Goal: Information Seeking & Learning: Find specific page/section

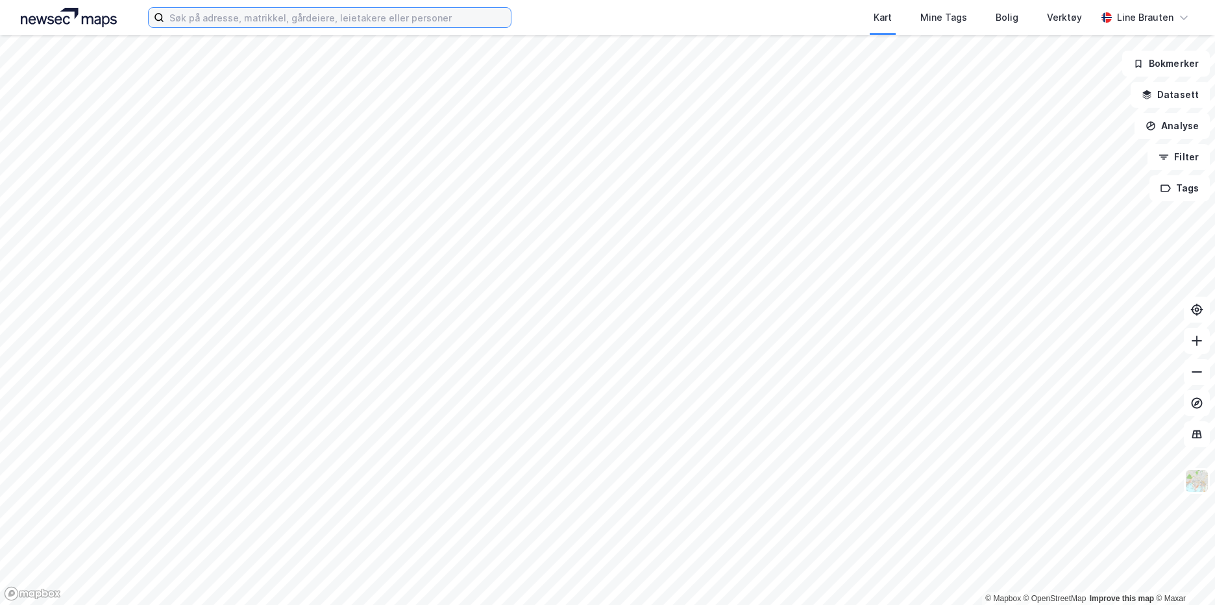
click at [187, 17] on input at bounding box center [337, 17] width 347 height 19
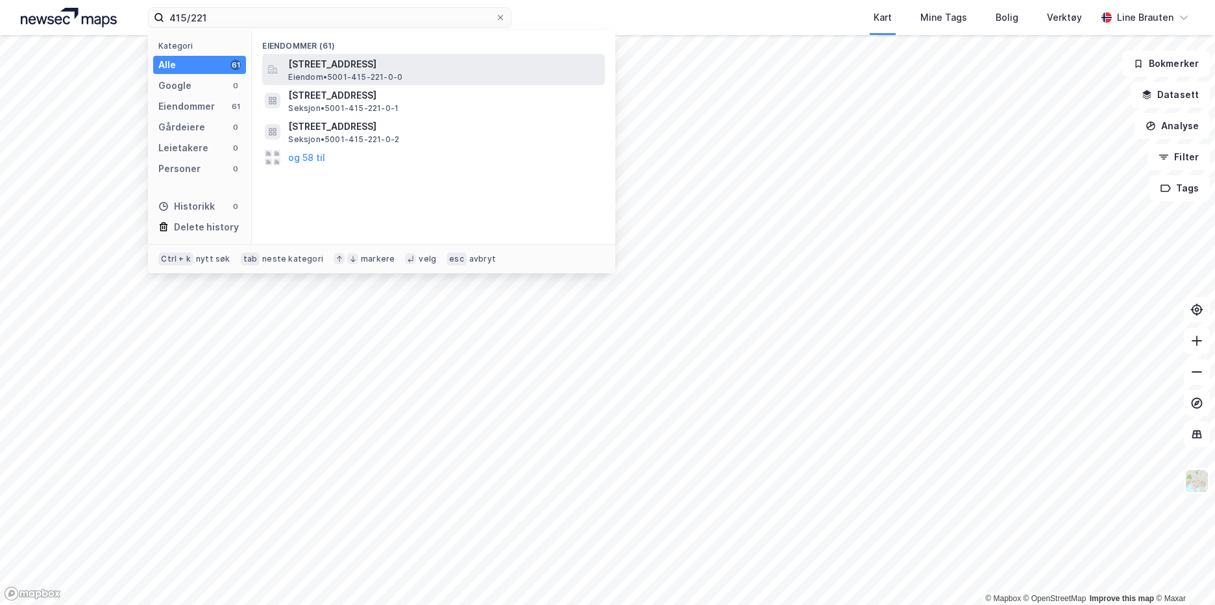
click at [442, 62] on span "[STREET_ADDRESS]" at bounding box center [444, 64] width 312 height 16
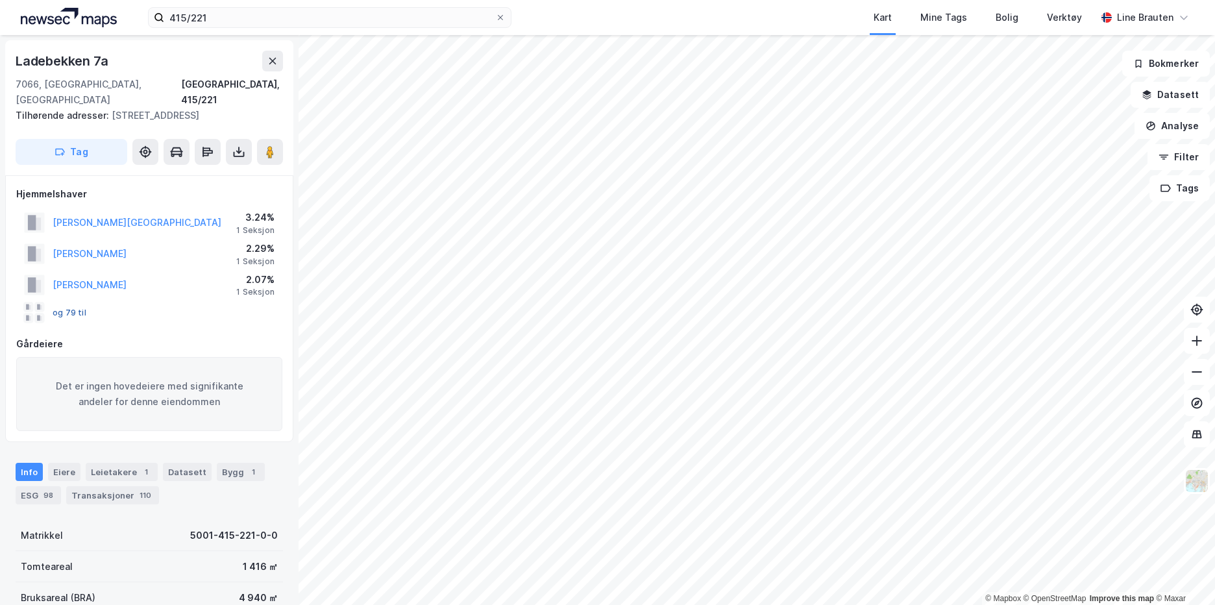
click at [0, 0] on button "og 79 til" at bounding box center [0, 0] width 0 height 0
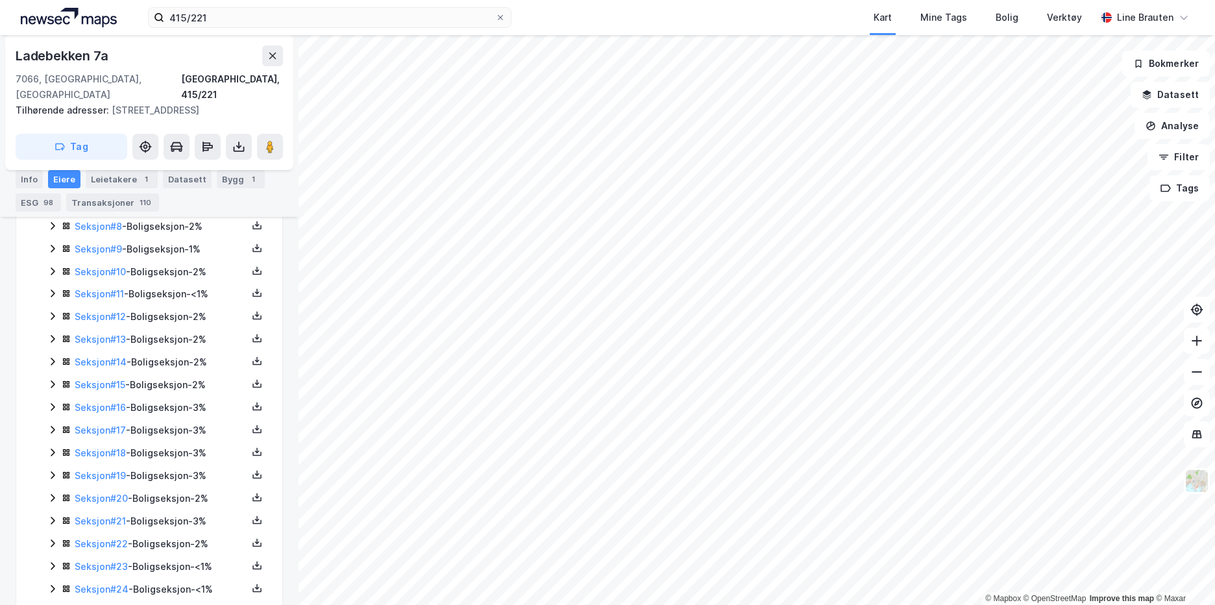
scroll to position [649, 0]
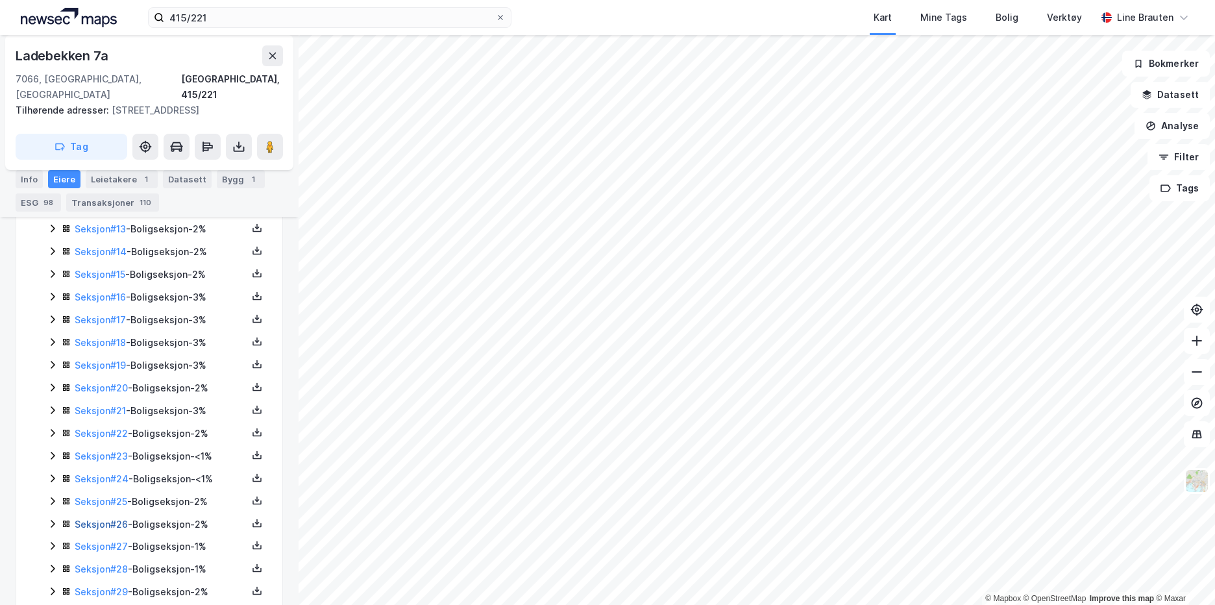
click at [118, 519] on link "Seksjon # 26" at bounding box center [101, 524] width 53 height 11
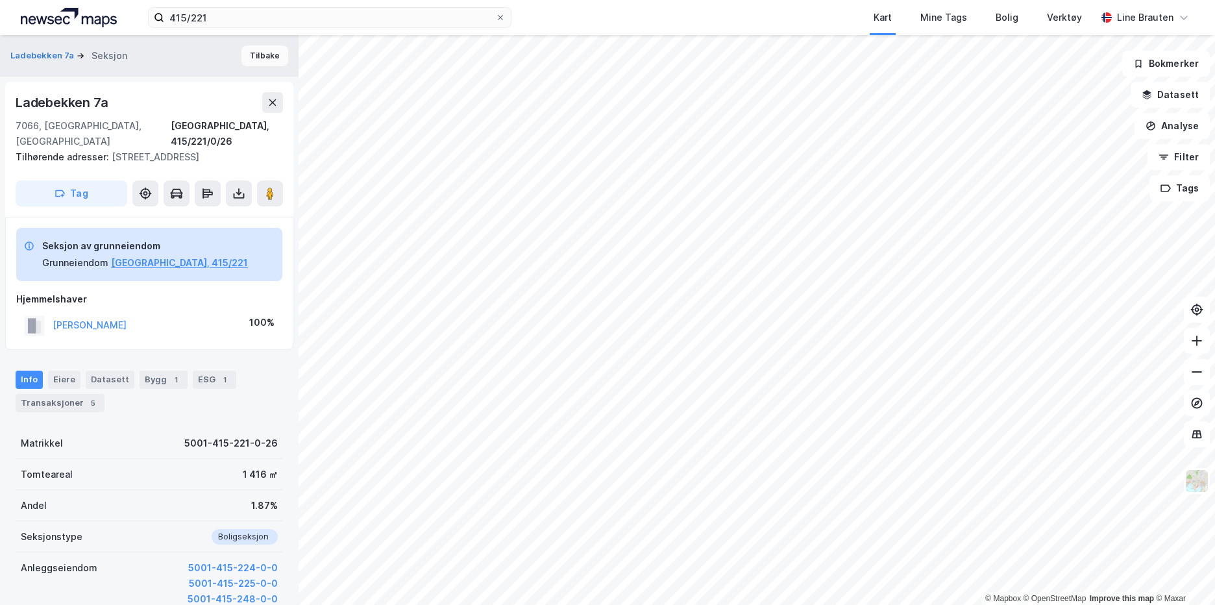
click at [254, 56] on button "Tilbake" at bounding box center [264, 55] width 47 height 21
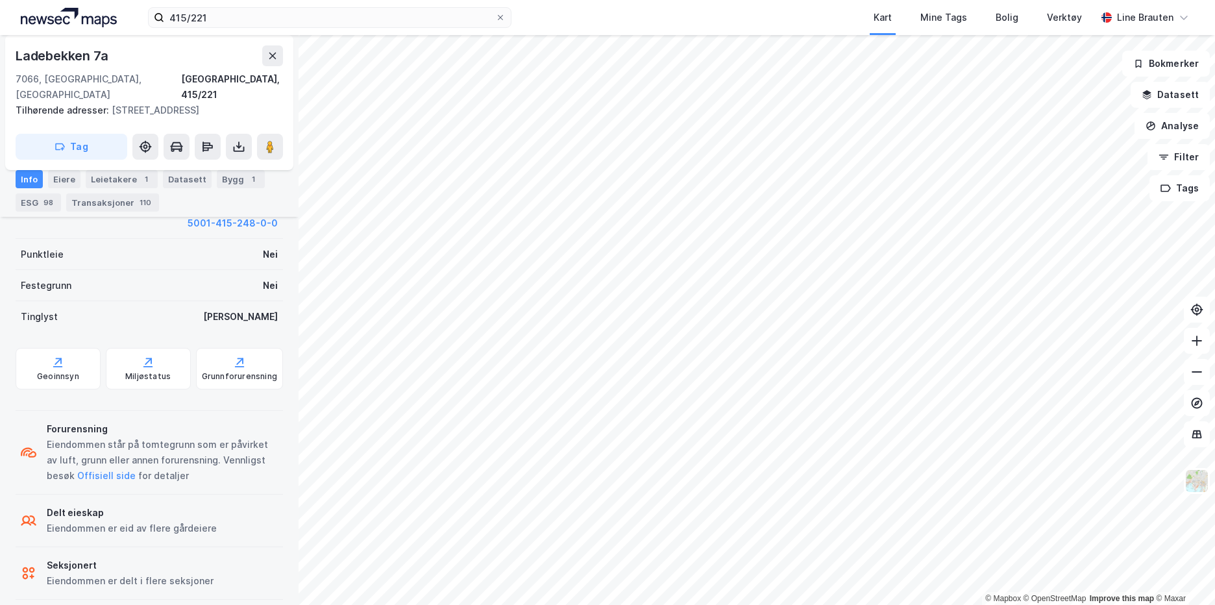
scroll to position [175, 0]
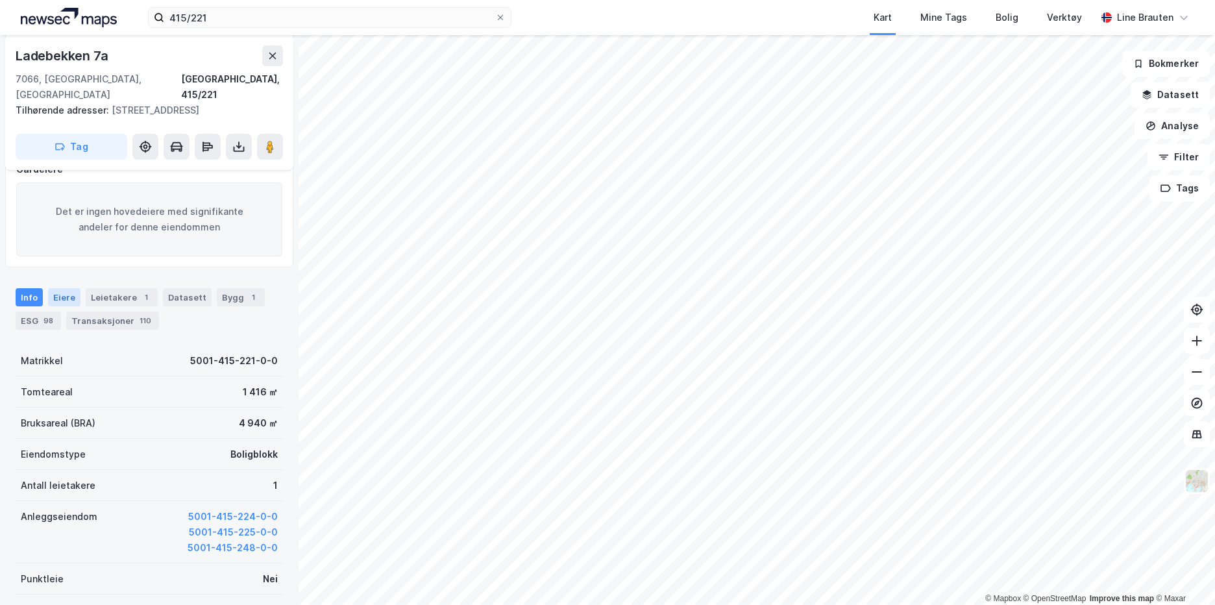
click at [69, 288] on div "Eiere" at bounding box center [64, 297] width 32 height 18
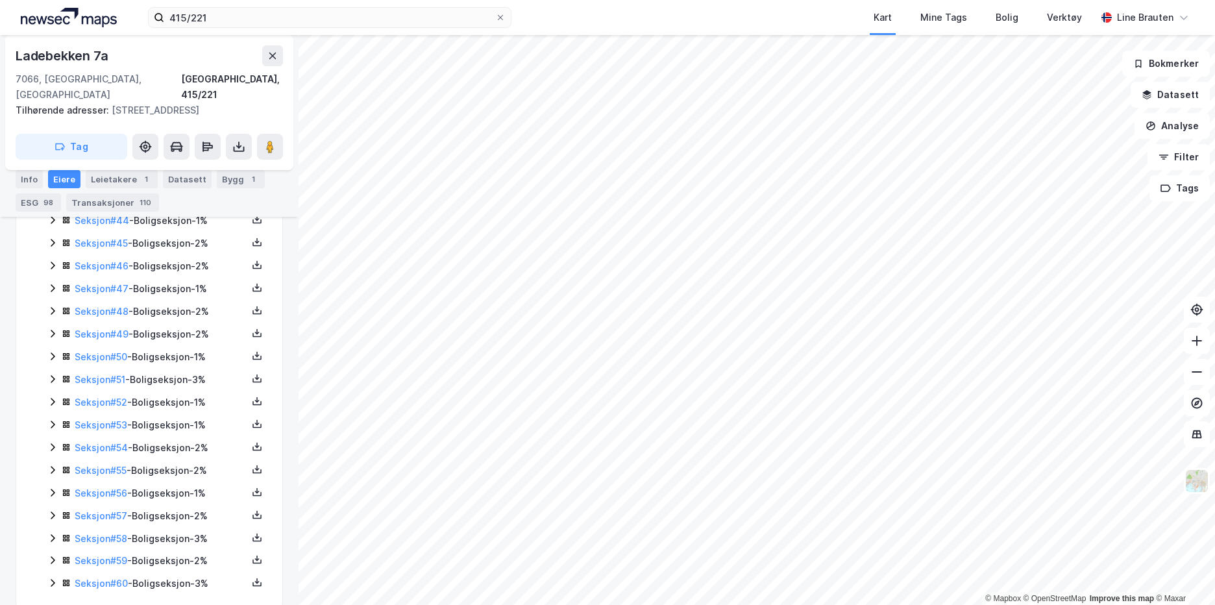
scroll to position [1364, 0]
click at [116, 257] on link "Seksjon # 46" at bounding box center [102, 262] width 54 height 11
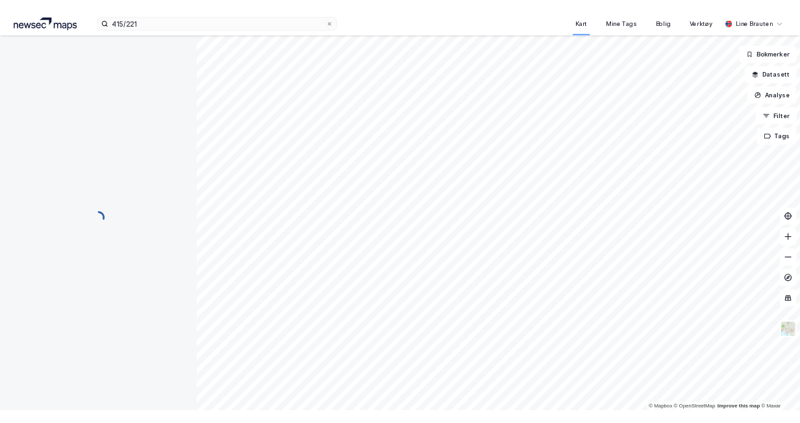
scroll to position [208, 0]
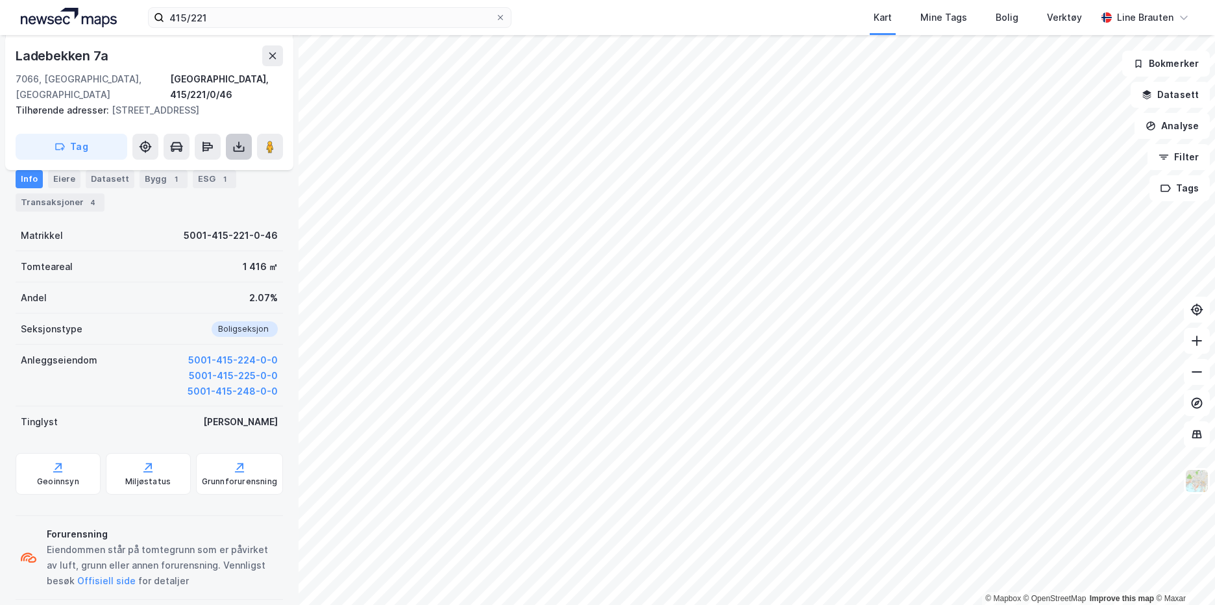
click at [234, 140] on icon at bounding box center [238, 146] width 13 height 13
click at [205, 167] on div "Last ned grunnbok" at bounding box center [174, 172] width 75 height 10
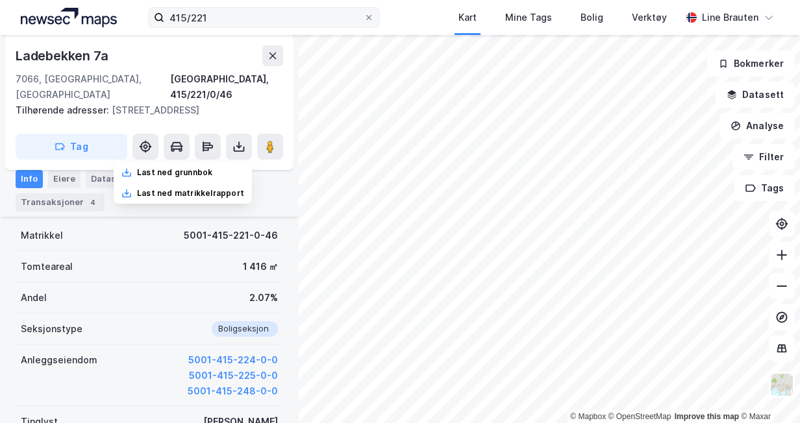
scroll to position [206, 0]
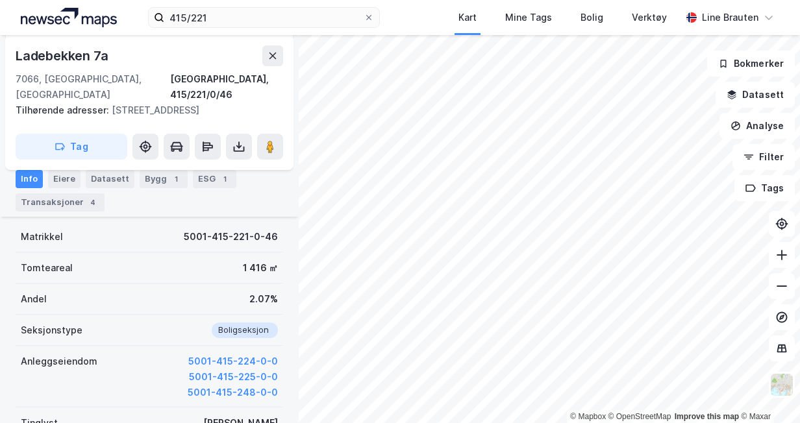
click at [212, 252] on div "Tomteareal 1 416 ㎡" at bounding box center [149, 267] width 267 height 31
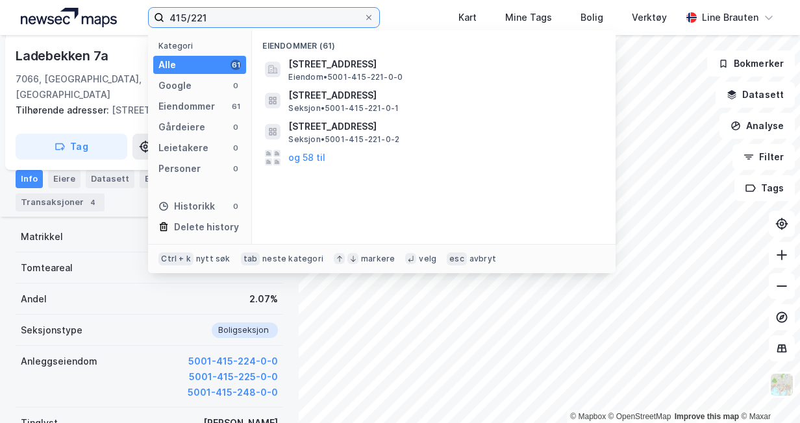
click at [214, 18] on input "415/221" at bounding box center [263, 17] width 199 height 19
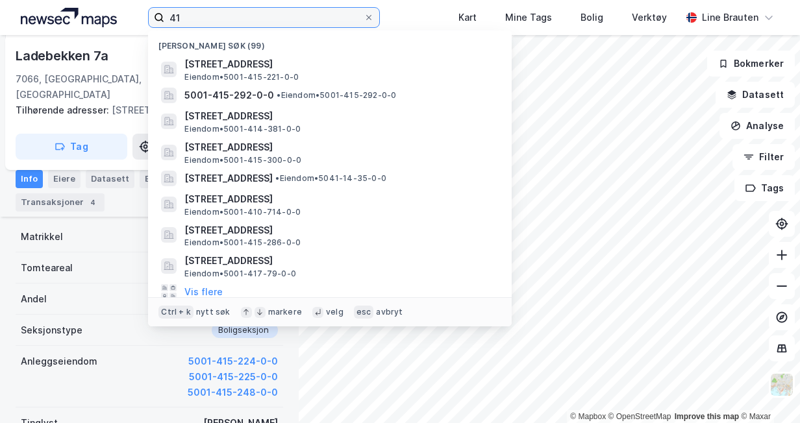
type input "4"
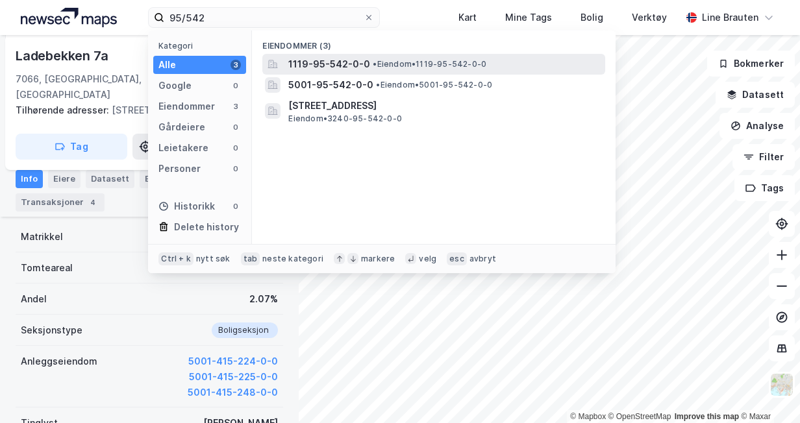
click at [401, 62] on span "• Eiendom • 1119-95-542-0-0" at bounding box center [430, 64] width 114 height 10
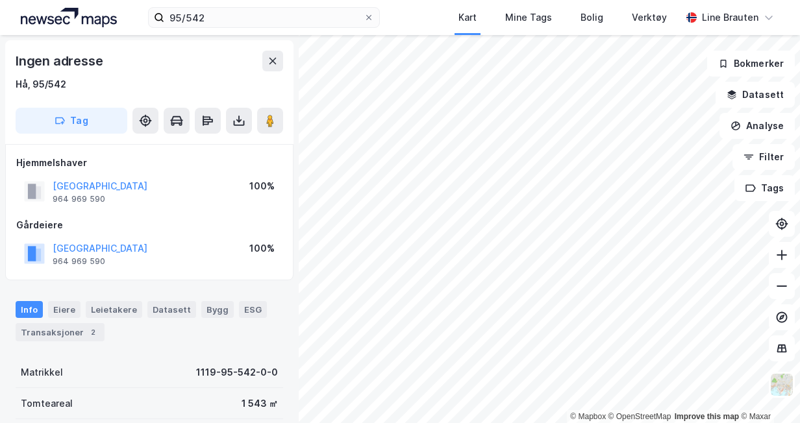
scroll to position [206, 0]
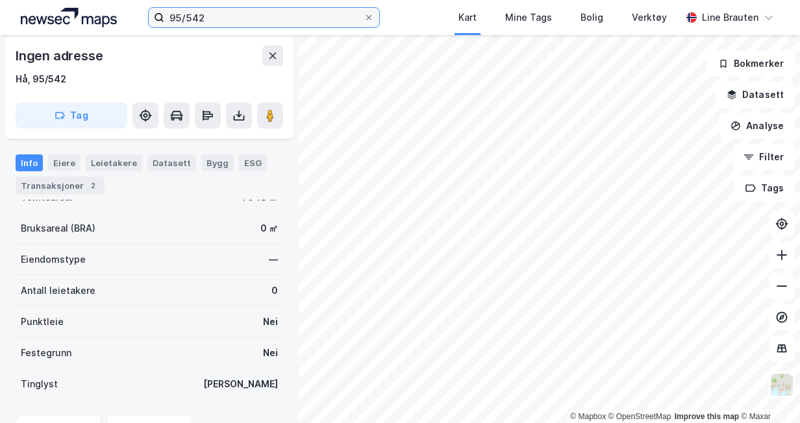
click at [232, 20] on input "95/542" at bounding box center [263, 17] width 199 height 19
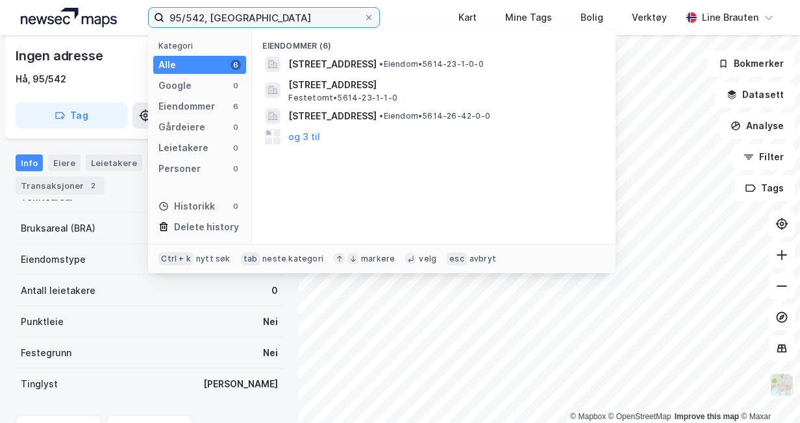
type input "95/542, [GEOGRAPHIC_DATA]"
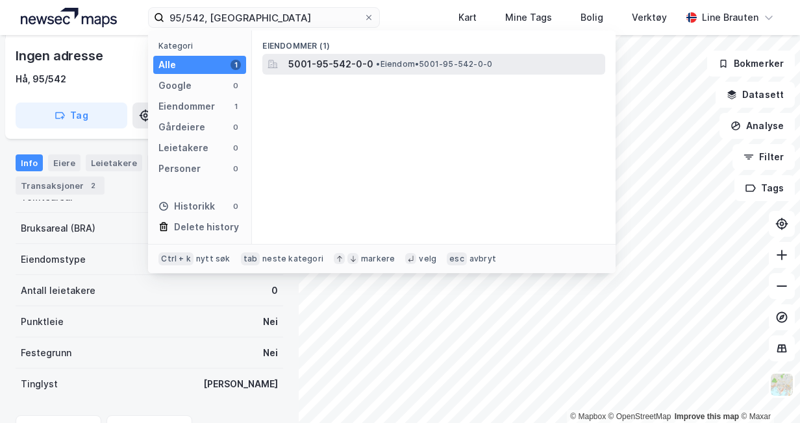
click at [318, 71] on span "5001-95-542-0-0" at bounding box center [330, 64] width 85 height 16
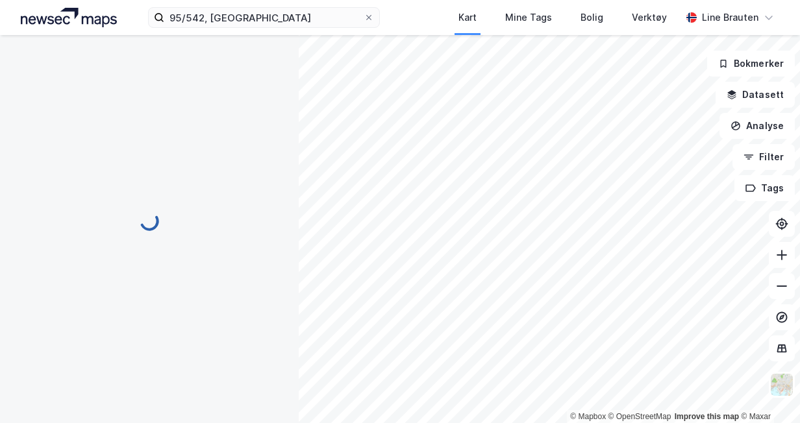
scroll to position [206, 0]
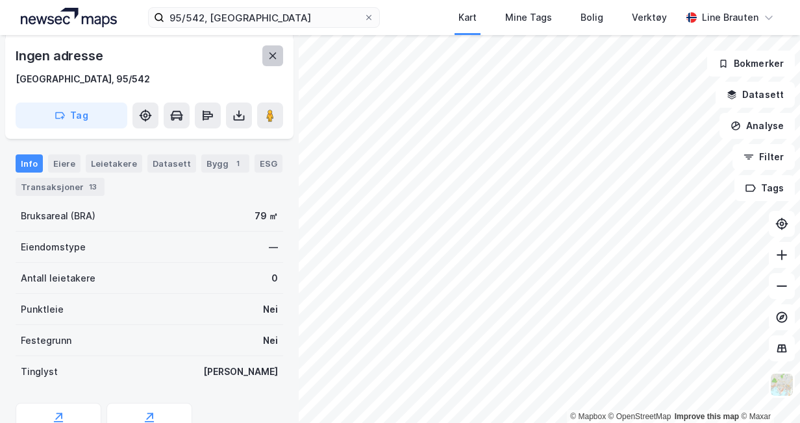
click at [267, 57] on icon at bounding box center [272, 56] width 10 height 10
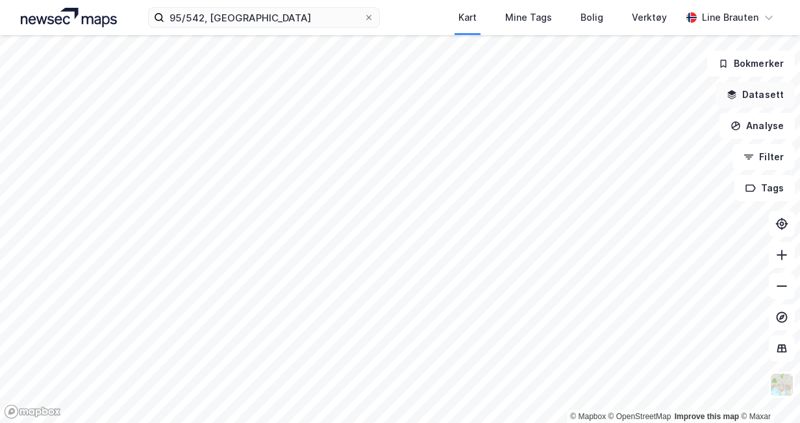
click at [768, 92] on button "Datasett" at bounding box center [754, 95] width 79 height 26
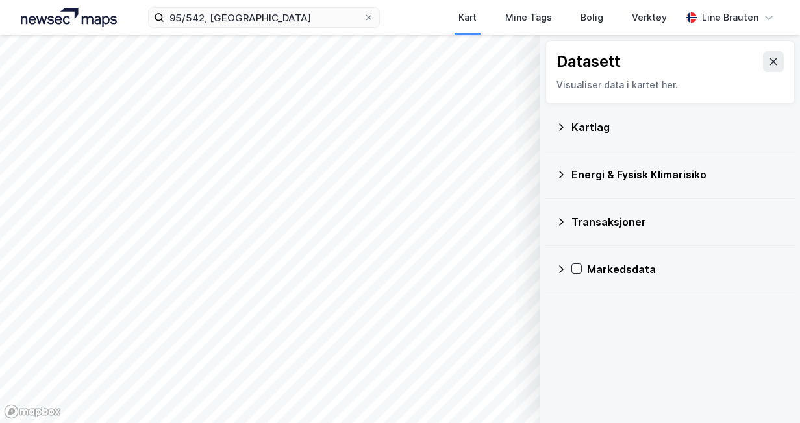
click at [569, 124] on div "Kartlag" at bounding box center [670, 127] width 228 height 31
